Goal: Task Accomplishment & Management: Manage account settings

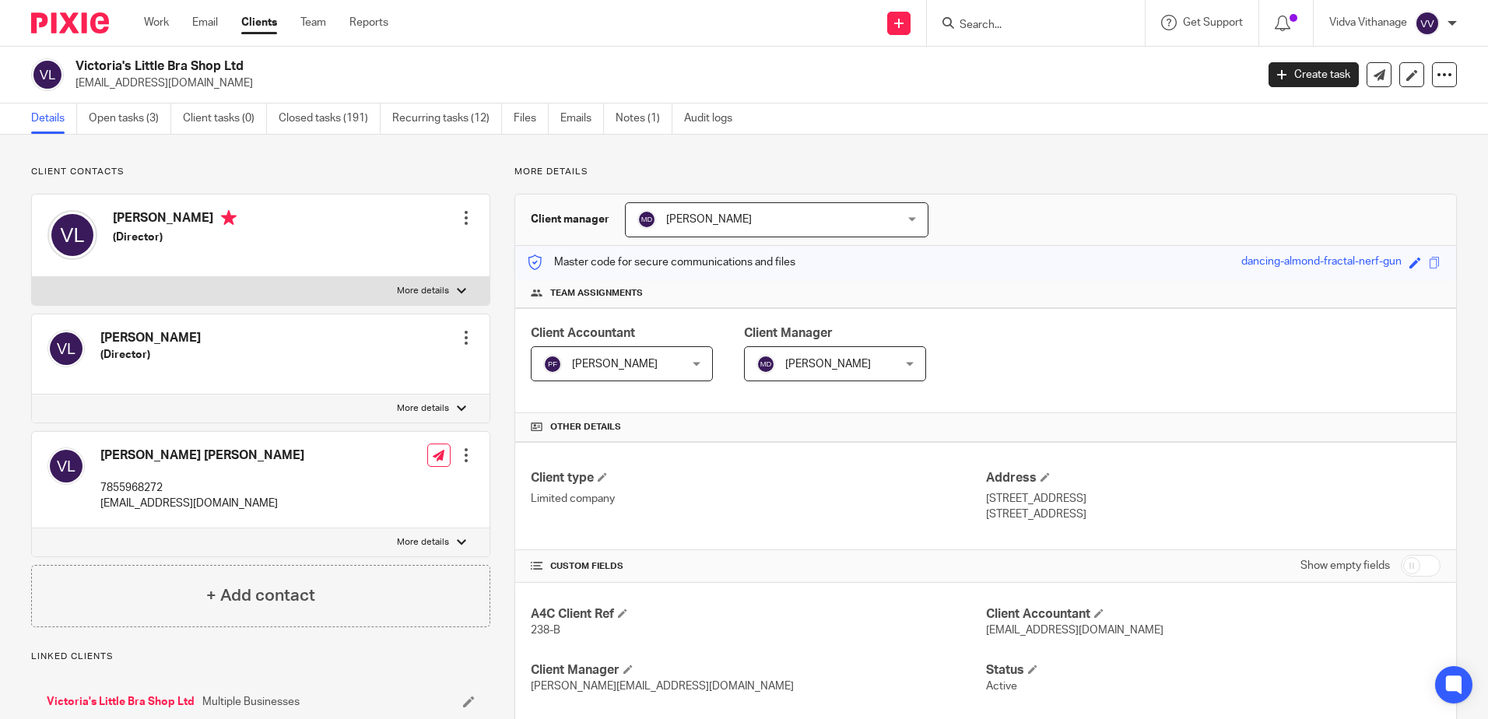
click at [980, 32] on input "Search" at bounding box center [1028, 26] width 140 height 14
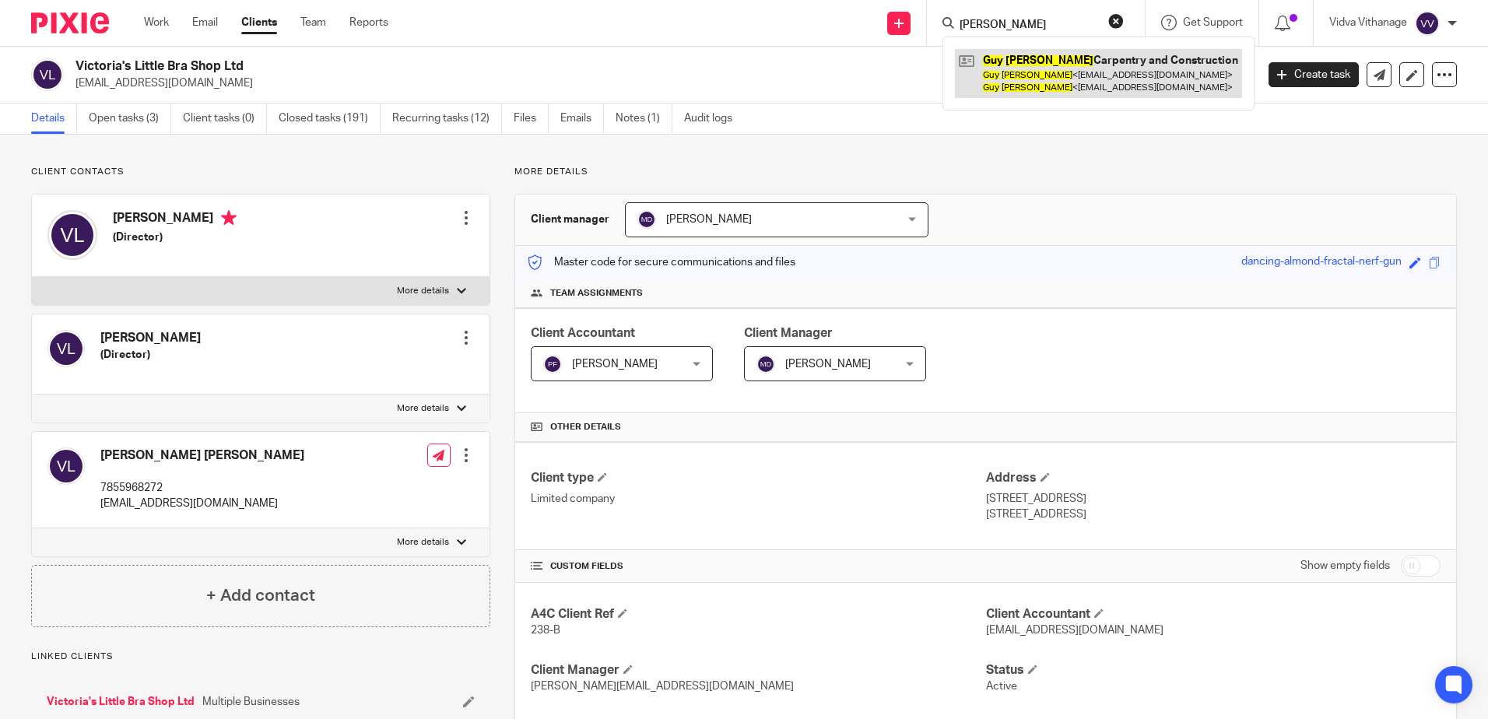
type input "guy macey"
click at [1074, 75] on link at bounding box center [1098, 73] width 287 height 48
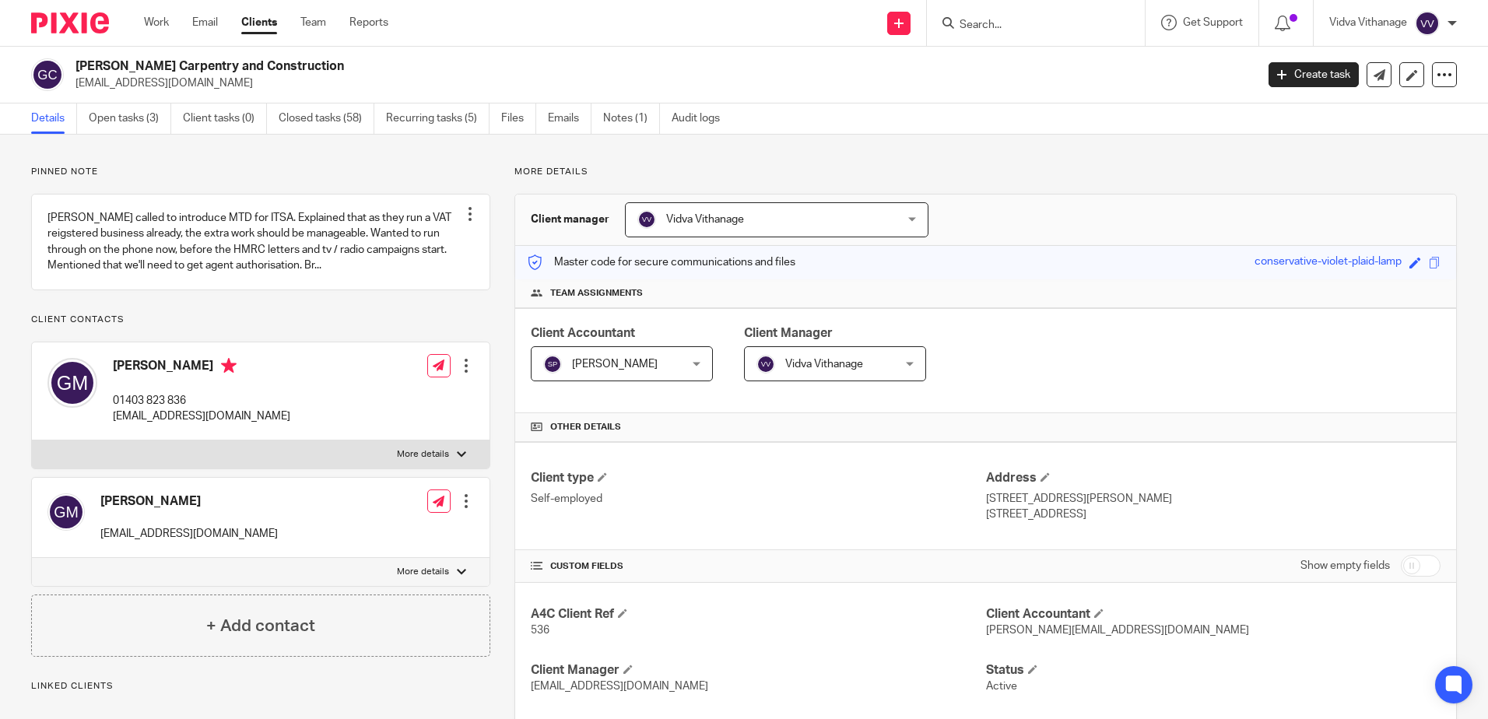
click at [1012, 28] on input "Search" at bounding box center [1028, 26] width 140 height 14
click at [151, 112] on link "Open tasks (3)" at bounding box center [130, 118] width 82 height 30
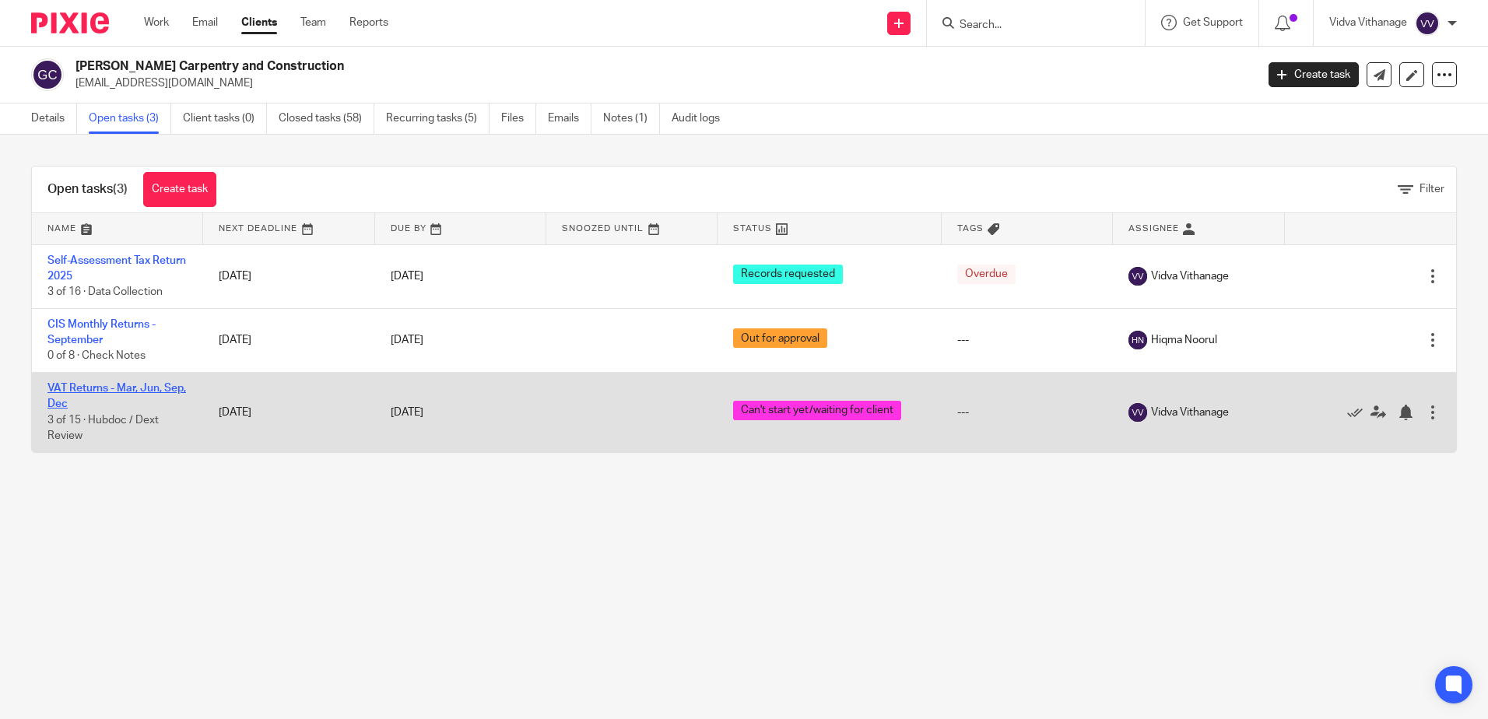
click at [79, 387] on link "VAT Returns - Mar, Jun, Sep, Dec" at bounding box center [116, 396] width 139 height 26
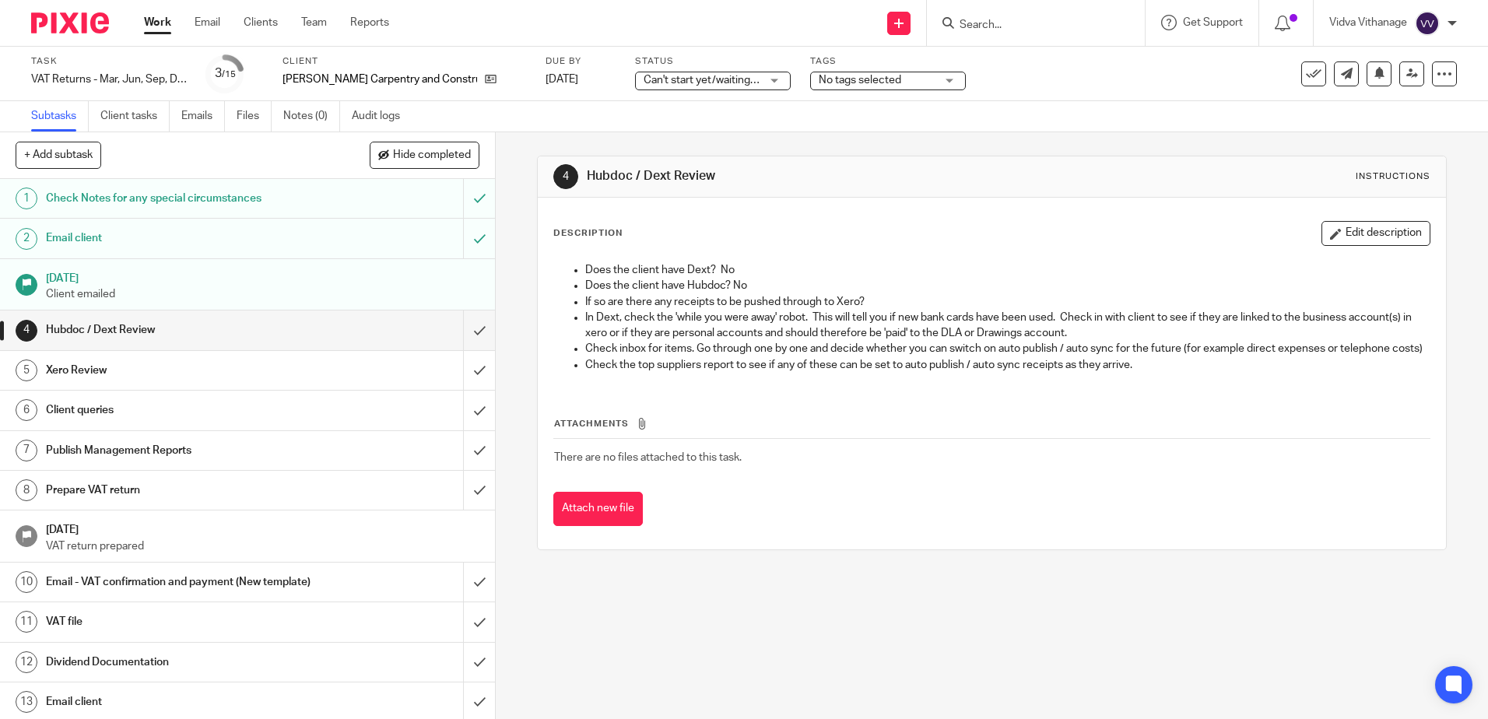
click at [675, 86] on span "Can't start yet/waiting for client" at bounding box center [702, 80] width 117 height 16
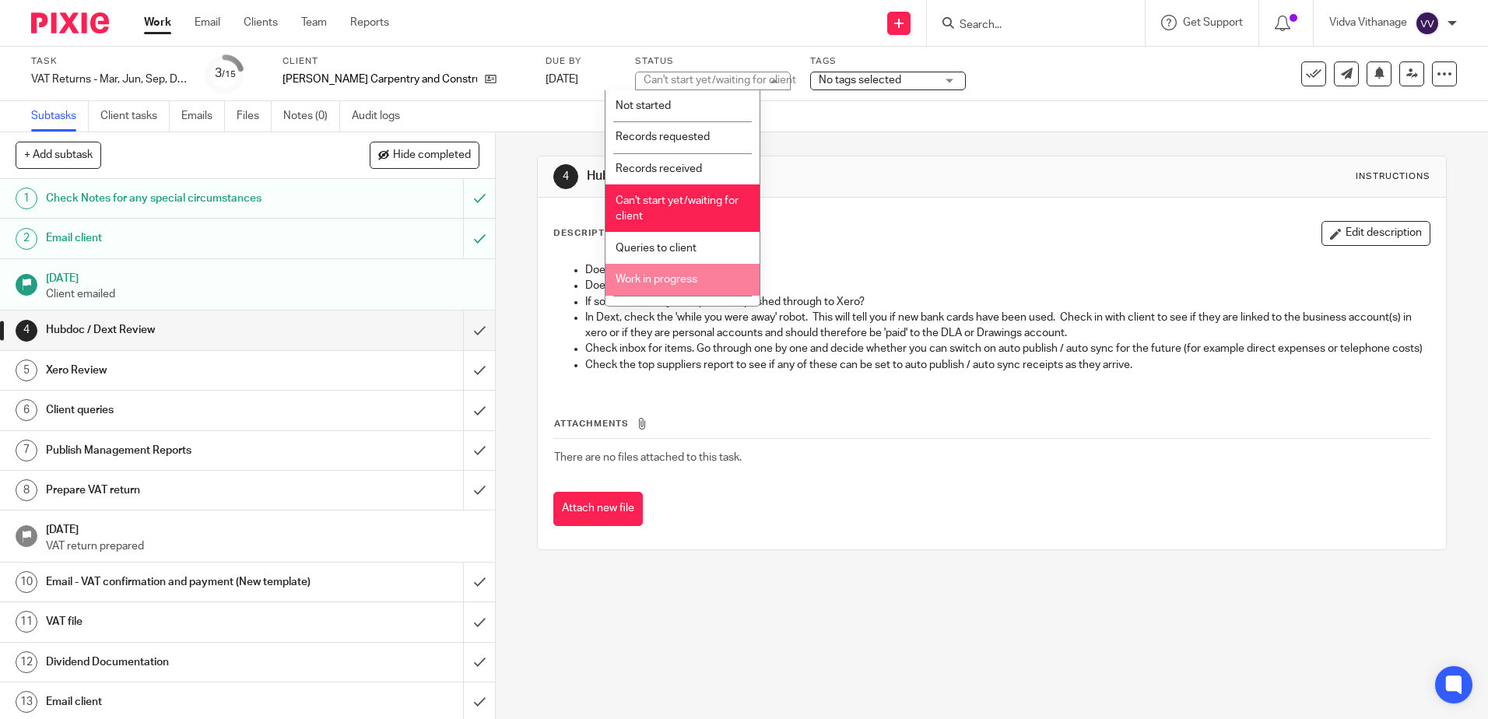
click at [641, 279] on span "Work in progress" at bounding box center [657, 279] width 82 height 11
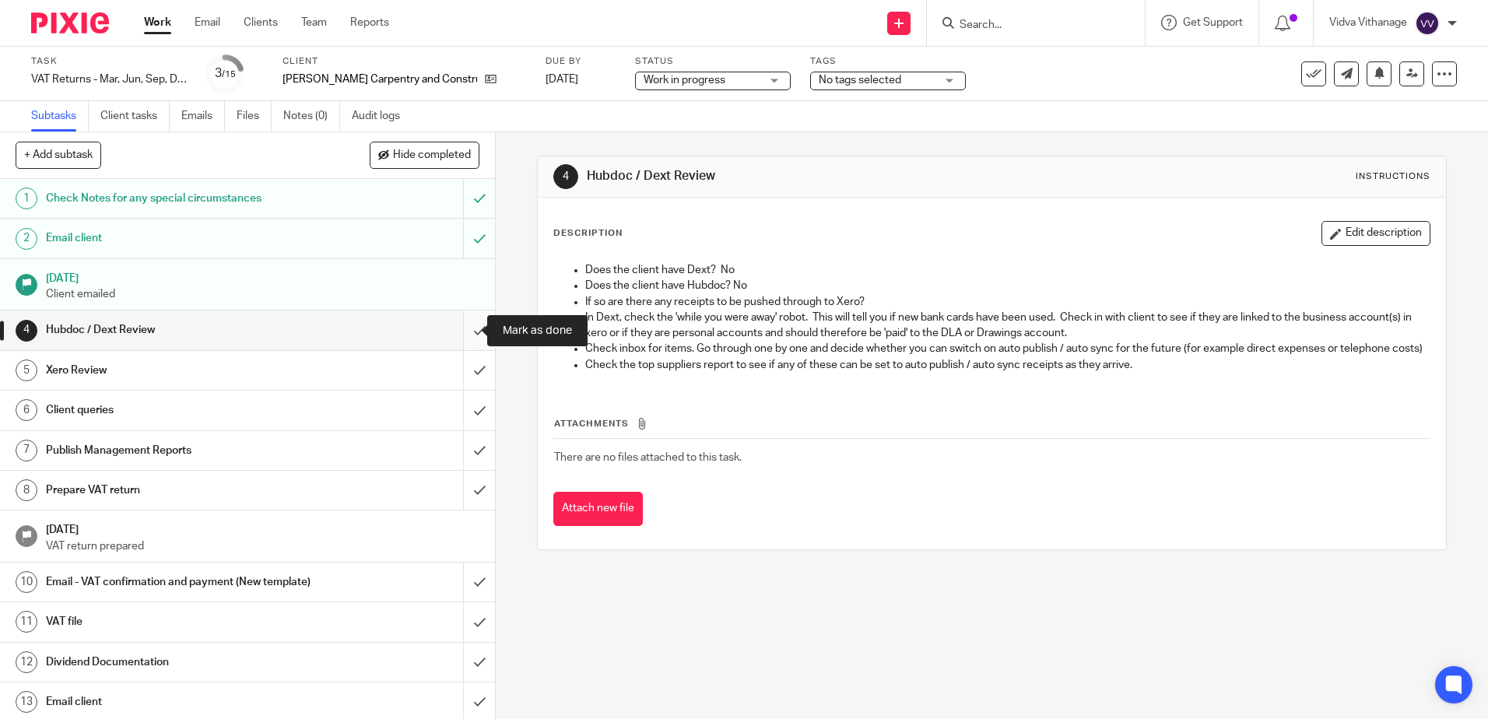
click at [466, 329] on input "submit" at bounding box center [247, 329] width 495 height 39
click at [467, 367] on input "submit" at bounding box center [247, 370] width 495 height 39
click at [463, 404] on input "submit" at bounding box center [247, 410] width 495 height 39
